Goal: Book appointment/travel/reservation

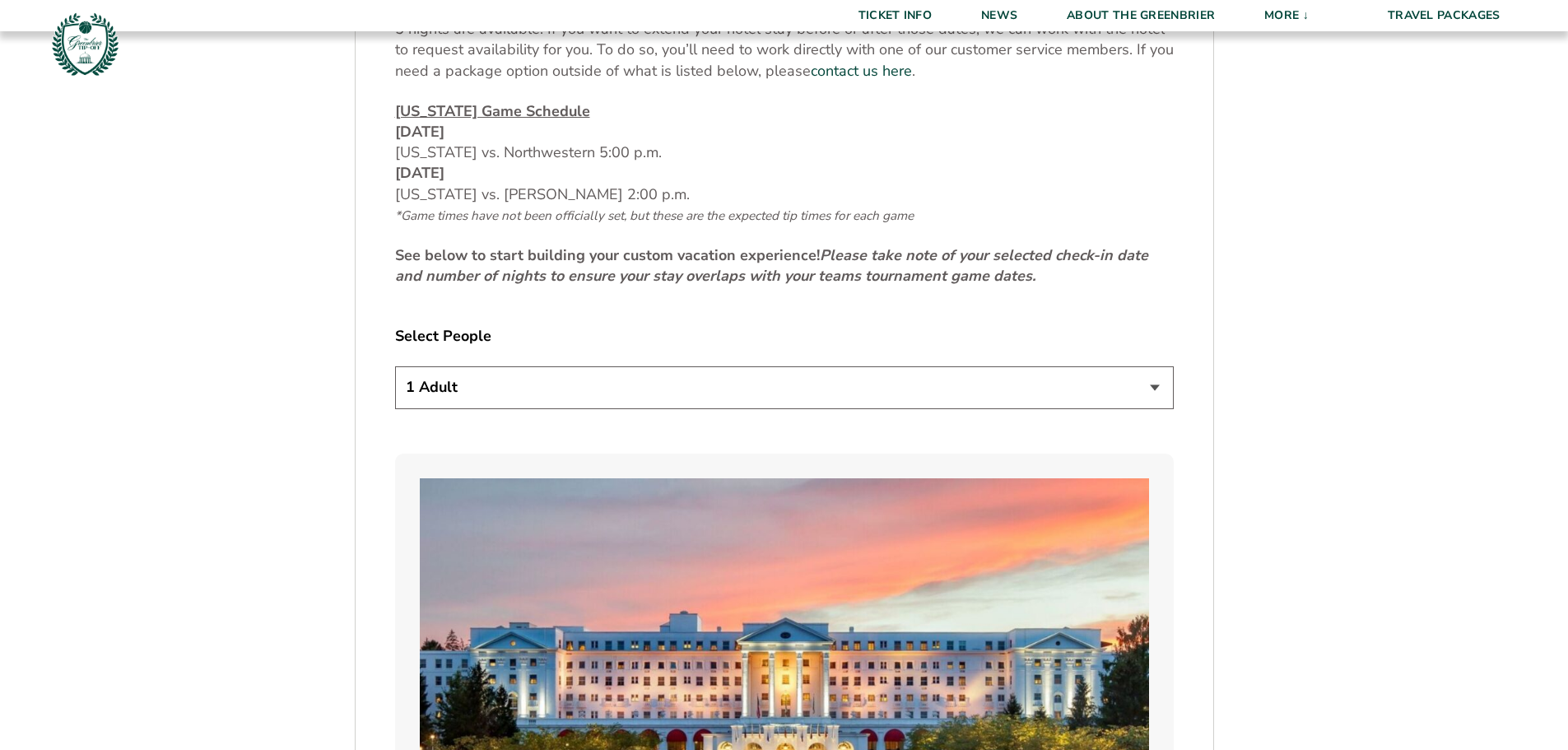
scroll to position [824, 0]
click at [1153, 388] on select "1 Adult 2 Adults 3 Adults 4 Adults 2 Adults + 1 Child 2 Adults + 2 Children 2 A…" at bounding box center [784, 386] width 779 height 42
select select "4 Adults"
click at [395, 365] on select "1 Adult 2 Adults 3 Adults 4 Adults 2 Adults + 1 Child 2 Adults + 2 Children 2 A…" at bounding box center [784, 386] width 779 height 42
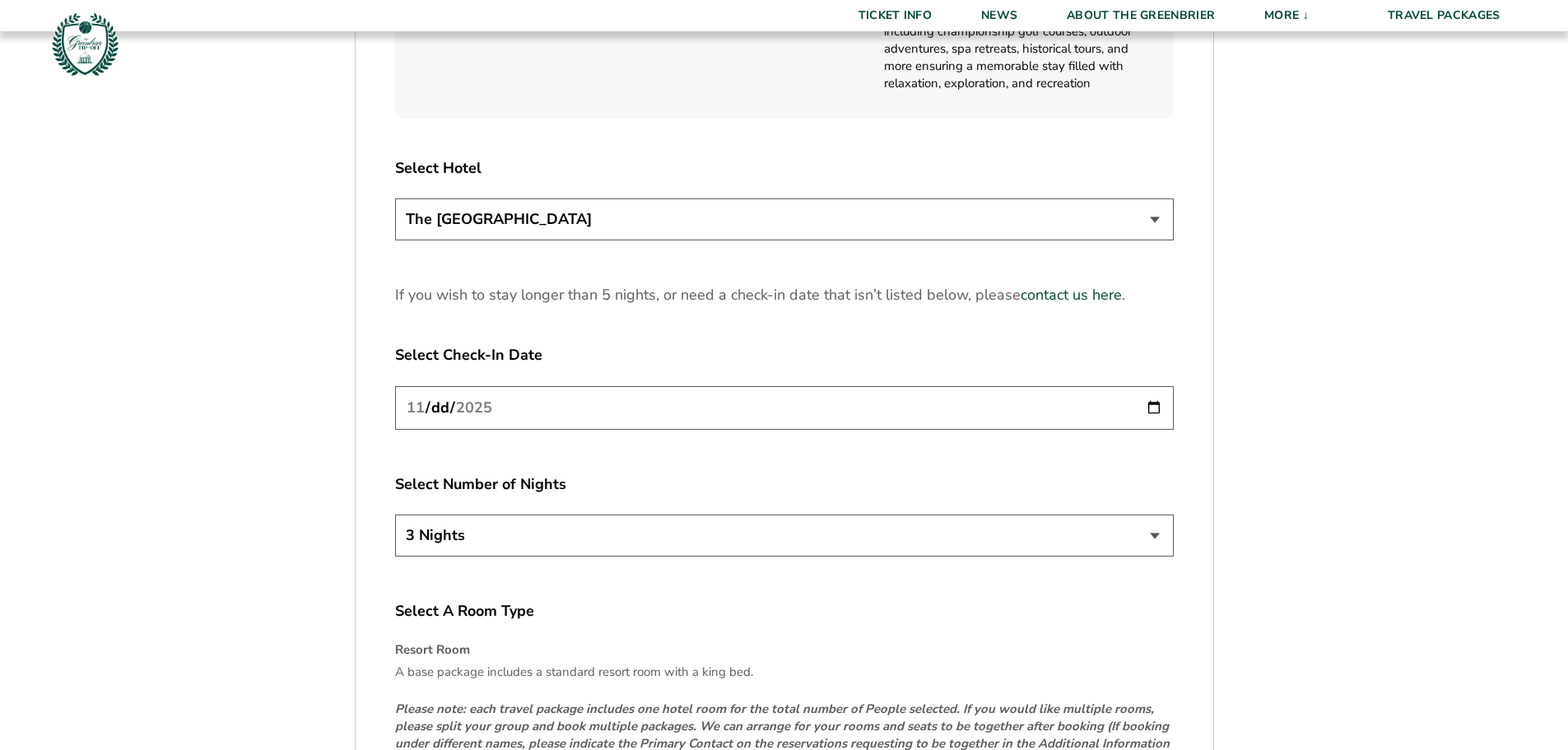
scroll to position [2058, 0]
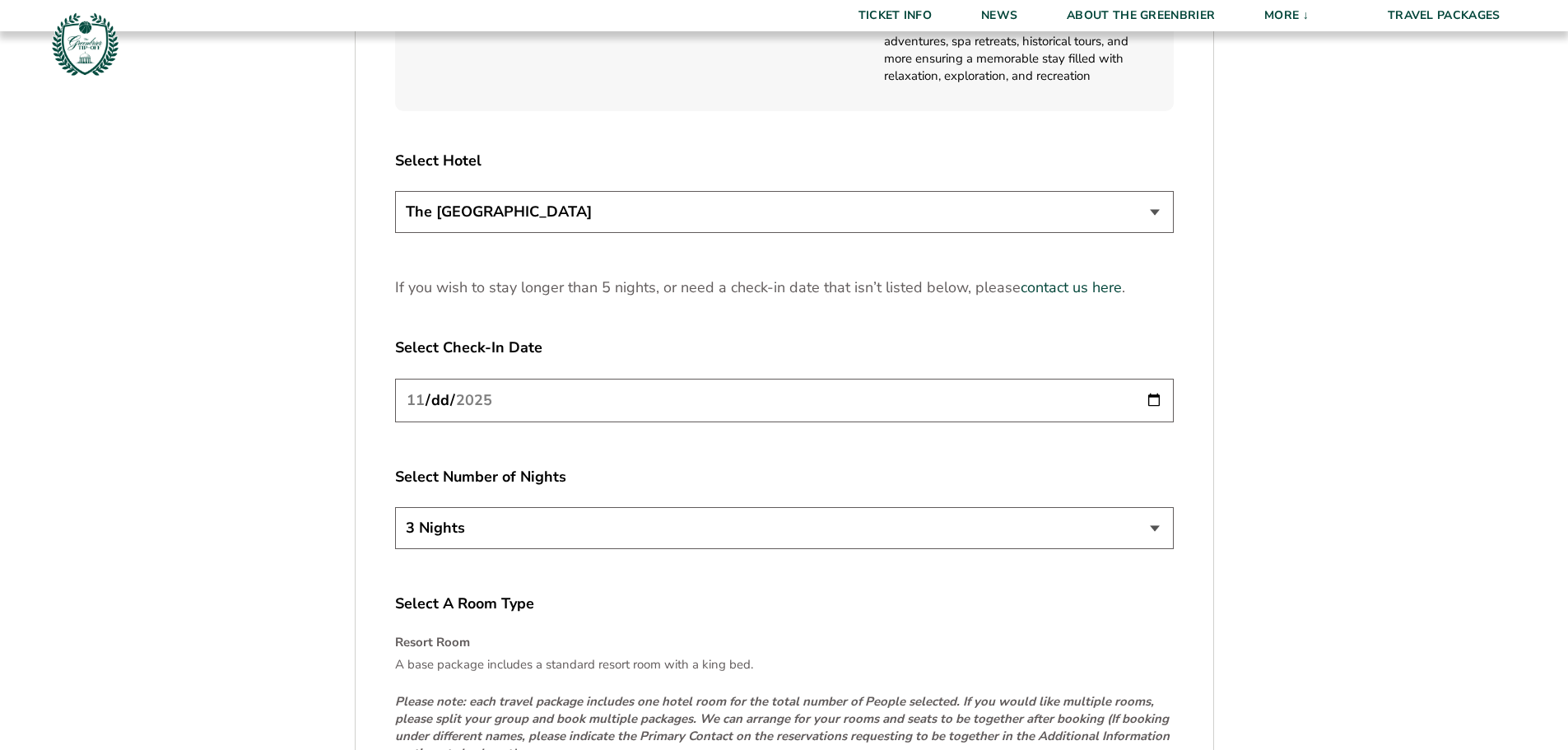
click at [525, 396] on input "[DATE]" at bounding box center [784, 401] width 779 height 44
click at [545, 397] on input "[DATE]" at bounding box center [784, 401] width 779 height 44
click at [1153, 398] on input "[DATE]" at bounding box center [784, 401] width 779 height 44
type input "[DATE]"
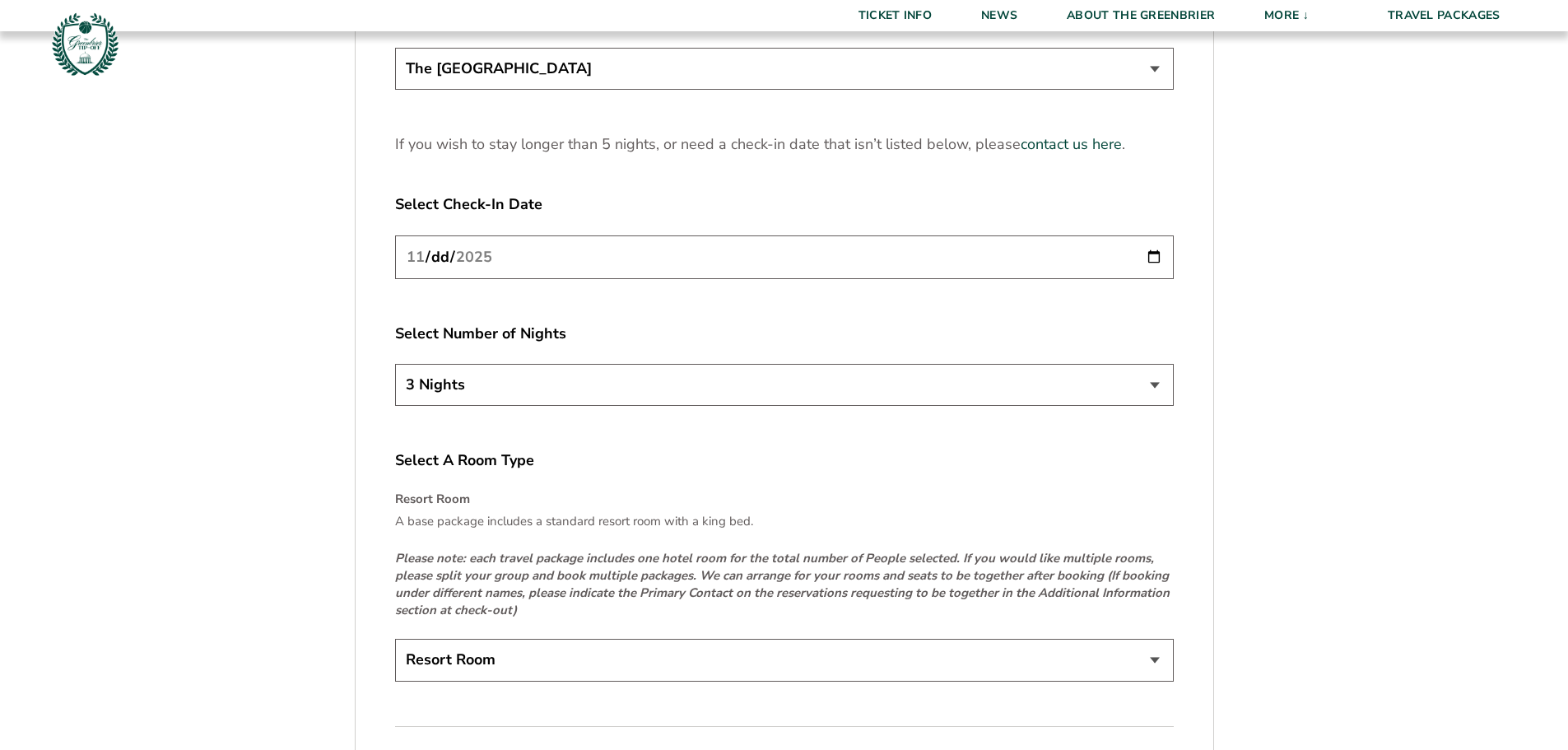
scroll to position [2305, 0]
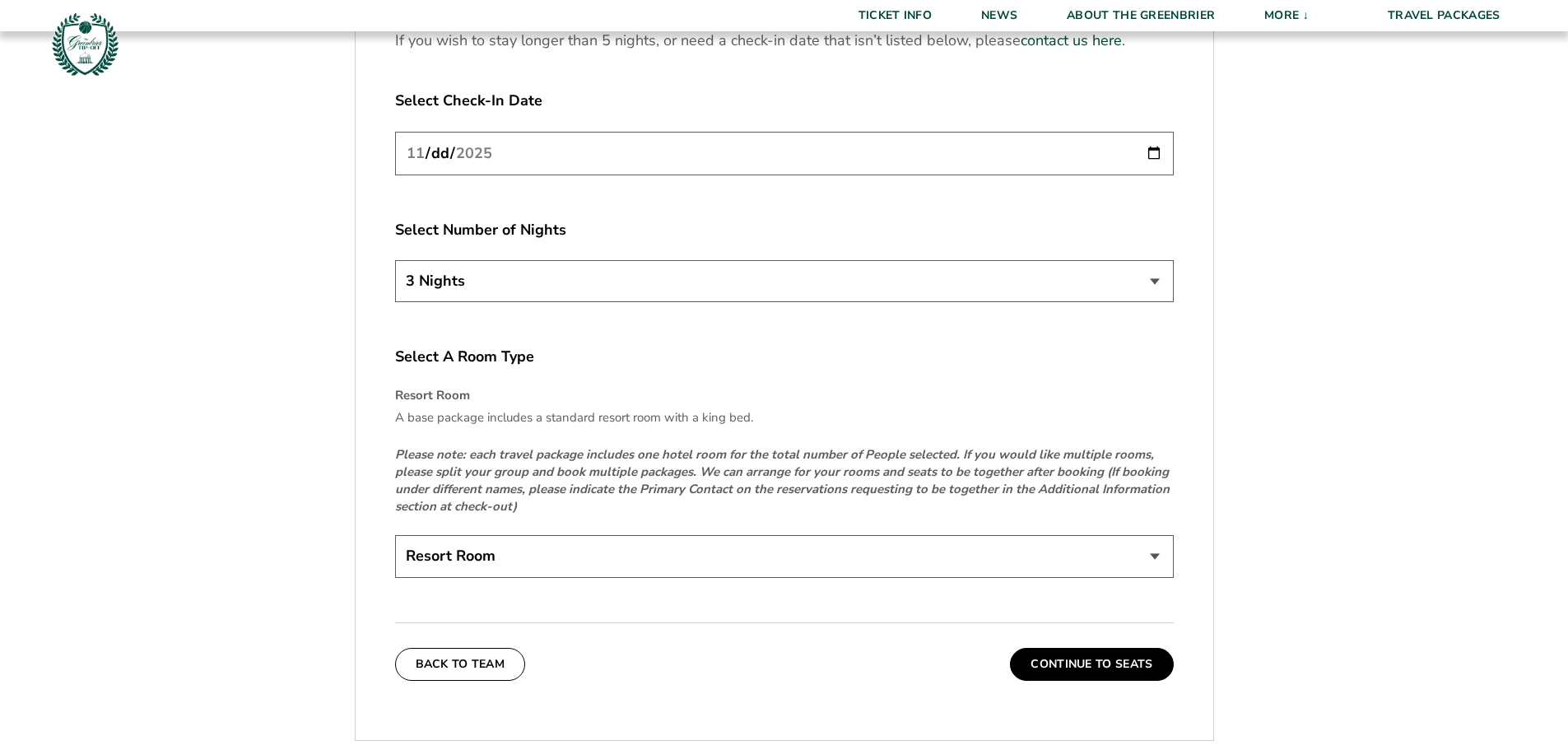
click at [531, 550] on select "Resort Room" at bounding box center [784, 556] width 779 height 42
click at [1050, 668] on button "Continue To Seats" at bounding box center [1091, 664] width 163 height 33
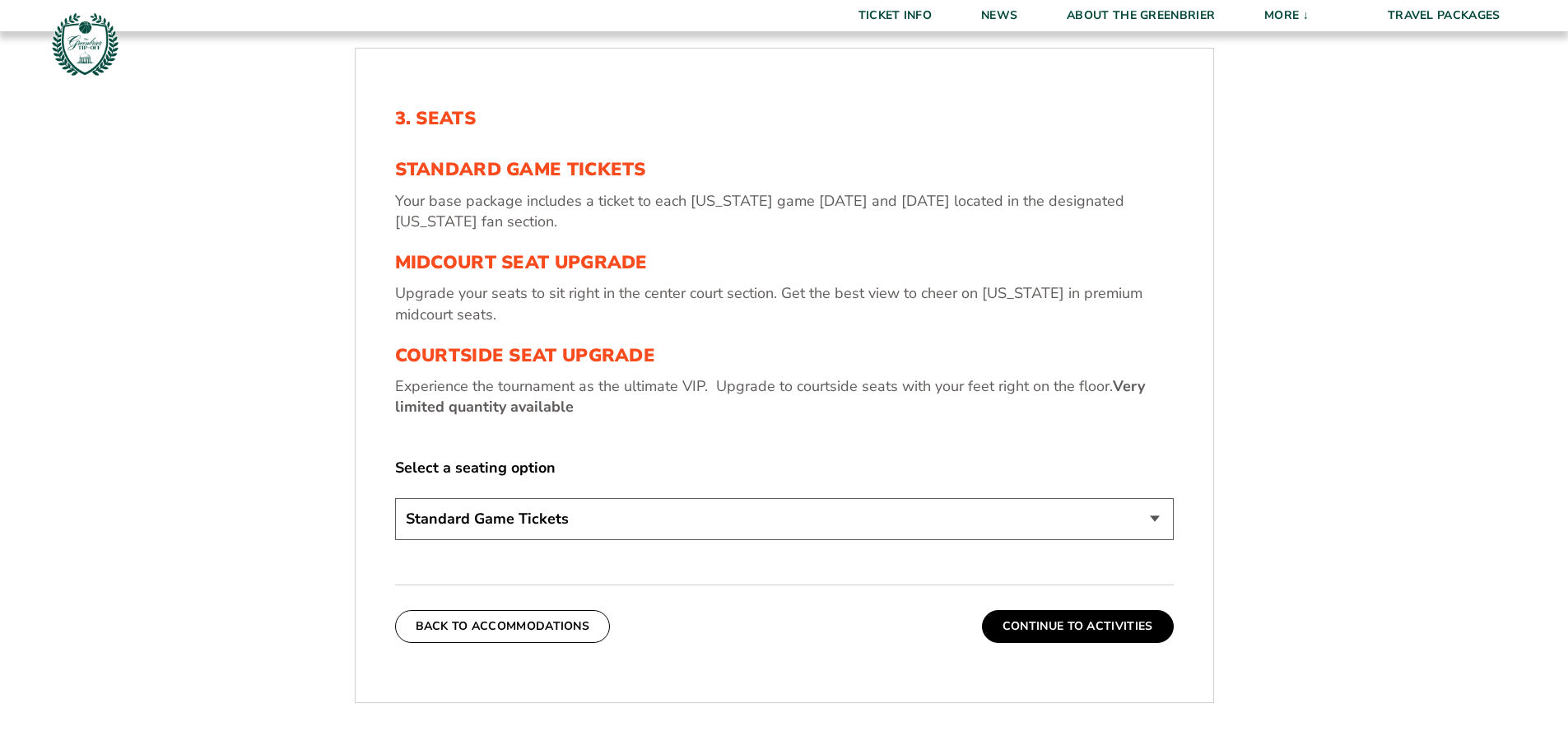
scroll to position [602, 0]
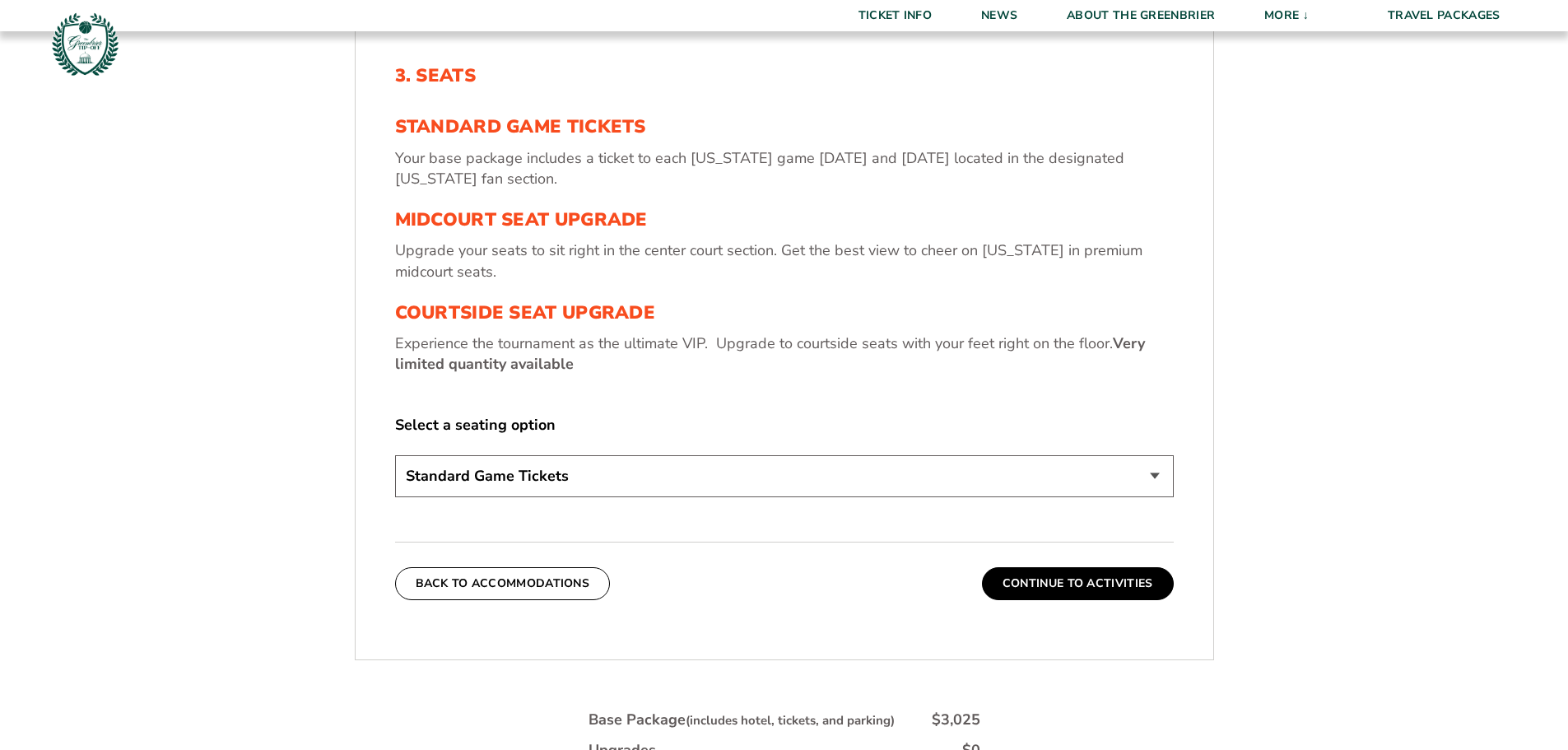
click at [910, 490] on select "Standard Game Tickets Midcourt Seat Upgrade (+$130 per person) Courtside Seat U…" at bounding box center [784, 476] width 779 height 42
click at [395, 455] on select "Standard Game Tickets Midcourt Seat Upgrade (+$130 per person) Courtside Seat U…" at bounding box center [784, 476] width 779 height 42
click at [1098, 580] on button "Continue To Activities" at bounding box center [1078, 583] width 192 height 33
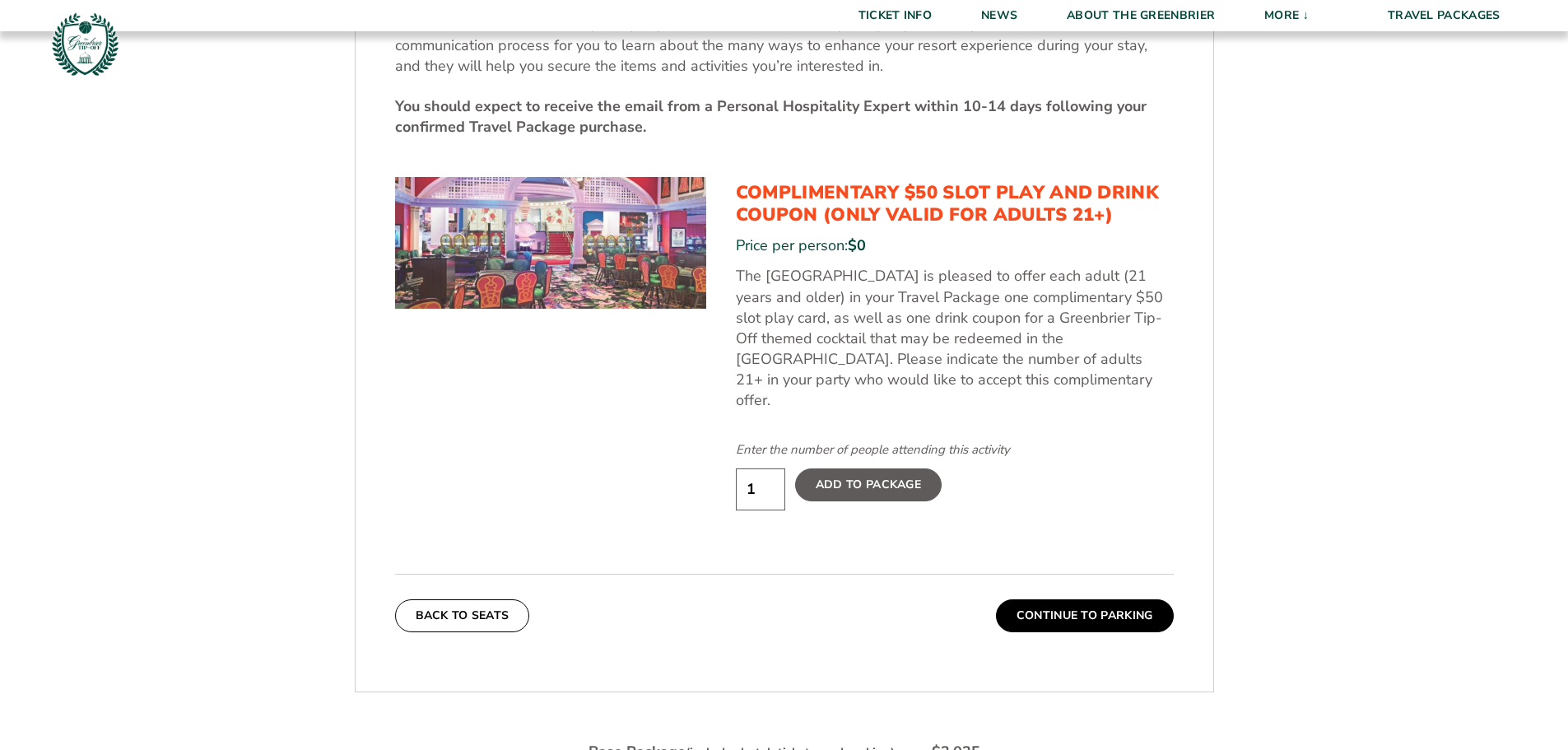
scroll to position [849, 0]
click at [1083, 599] on button "Continue To Parking" at bounding box center [1084, 615] width 178 height 33
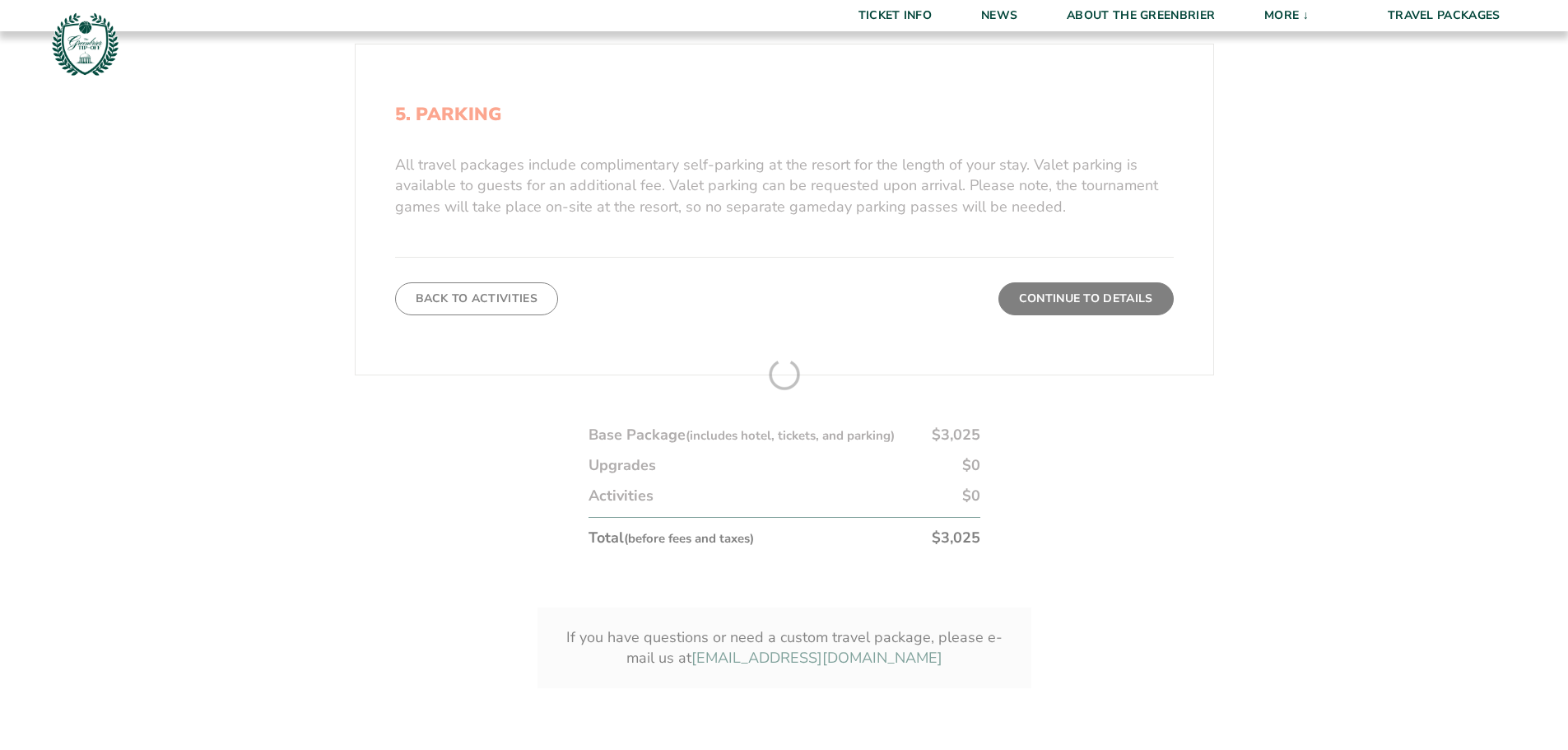
scroll to position [519, 0]
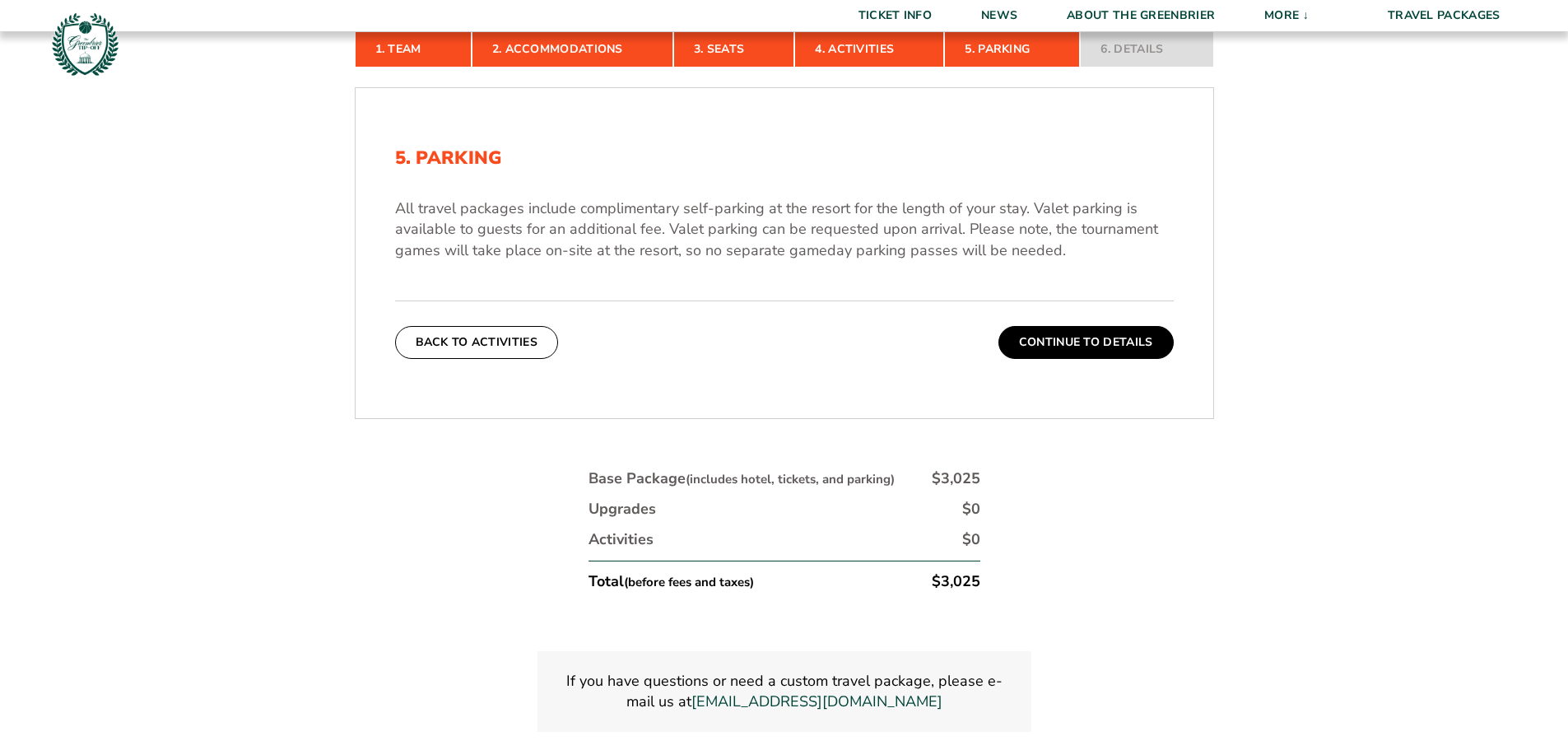
drag, startPoint x: 1079, startPoint y: 342, endPoint x: 1092, endPoint y: 390, distance: 49.7
click at [1079, 343] on button "Continue To Details" at bounding box center [1085, 342] width 175 height 33
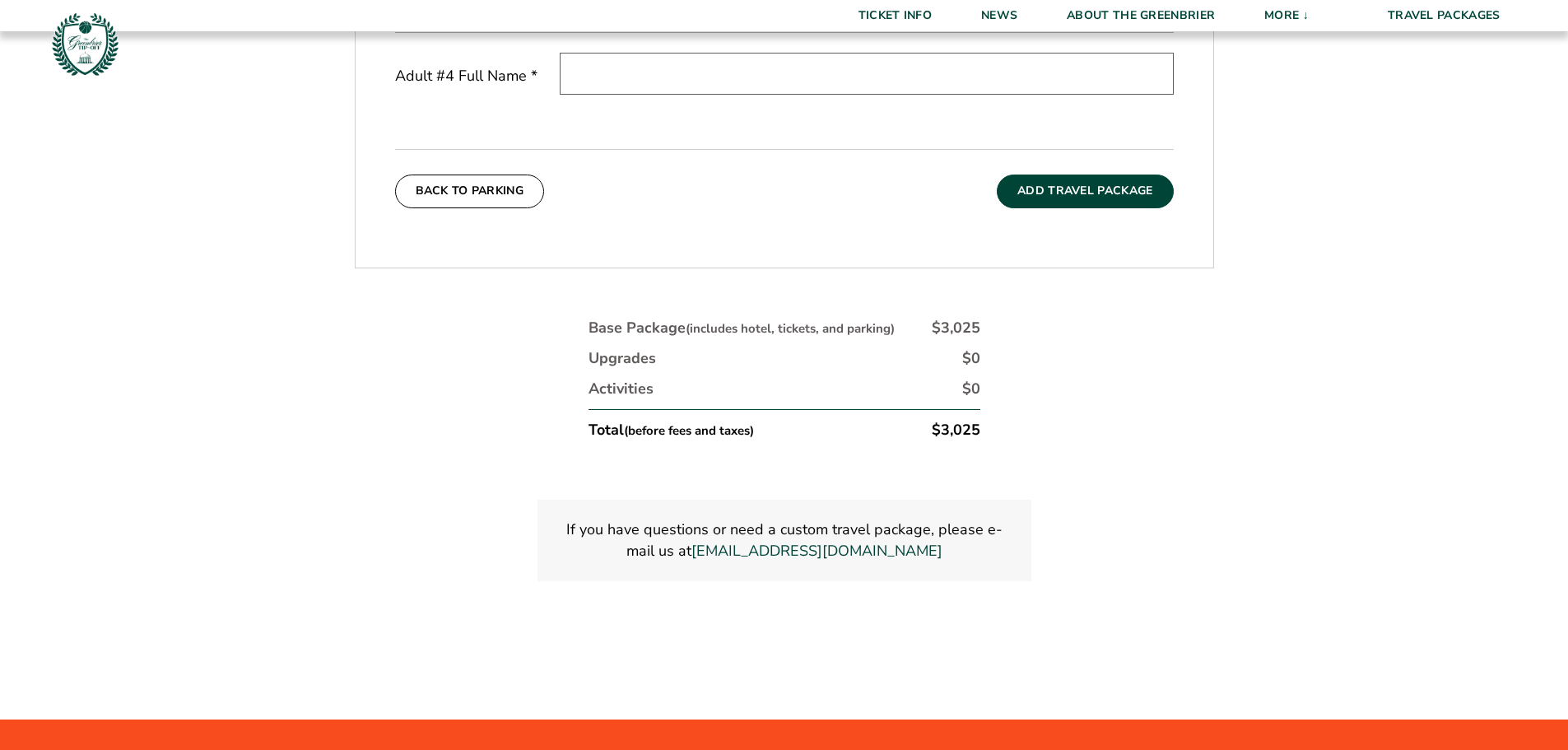
scroll to position [1096, 0]
